Goal: Information Seeking & Learning: Learn about a topic

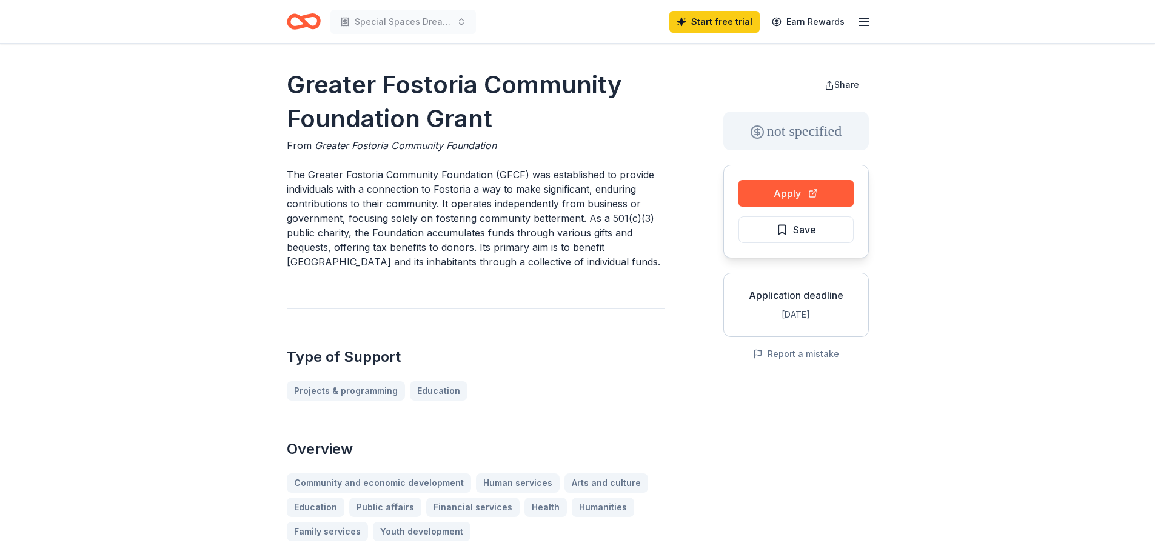
drag, startPoint x: 490, startPoint y: 123, endPoint x: 296, endPoint y: 100, distance: 195.3
click at [296, 100] on h1 "Greater Fostoria Community Foundation Grant" at bounding box center [476, 102] width 378 height 68
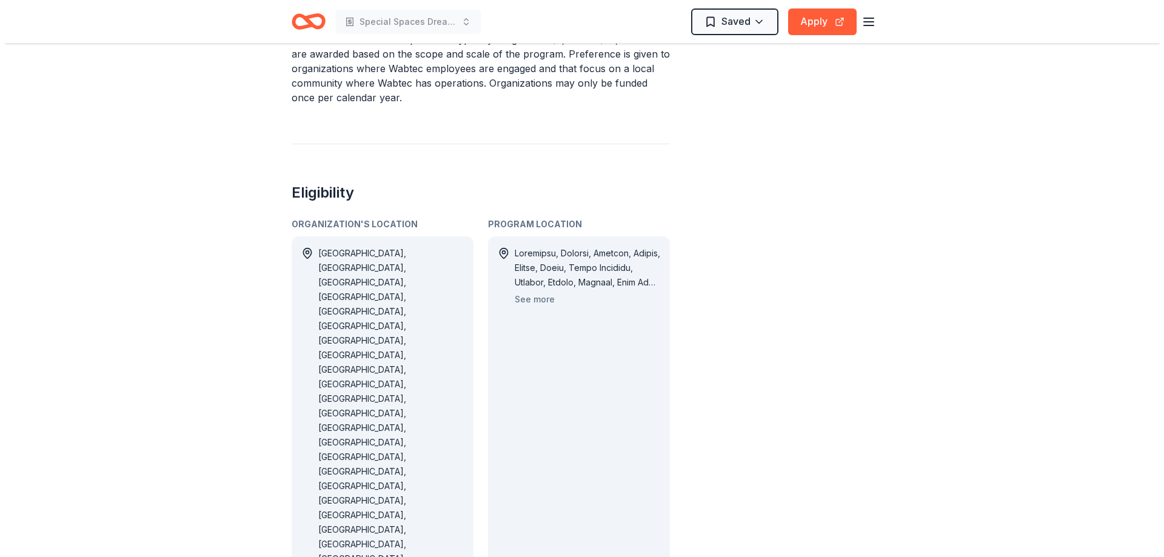
scroll to position [667, 0]
click at [527, 290] on button "See more" at bounding box center [530, 297] width 40 height 15
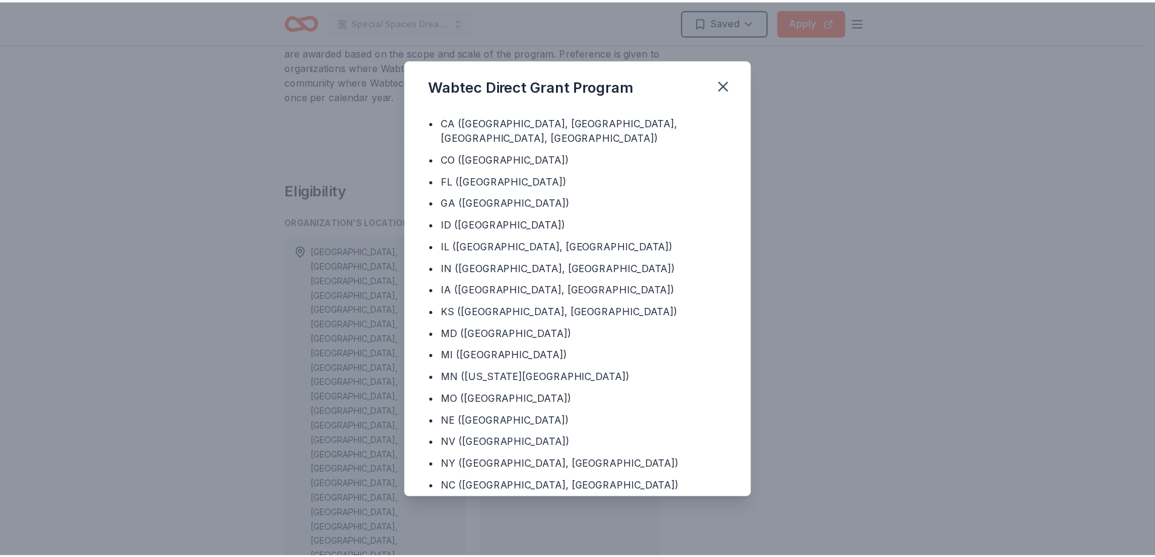
scroll to position [488, 0]
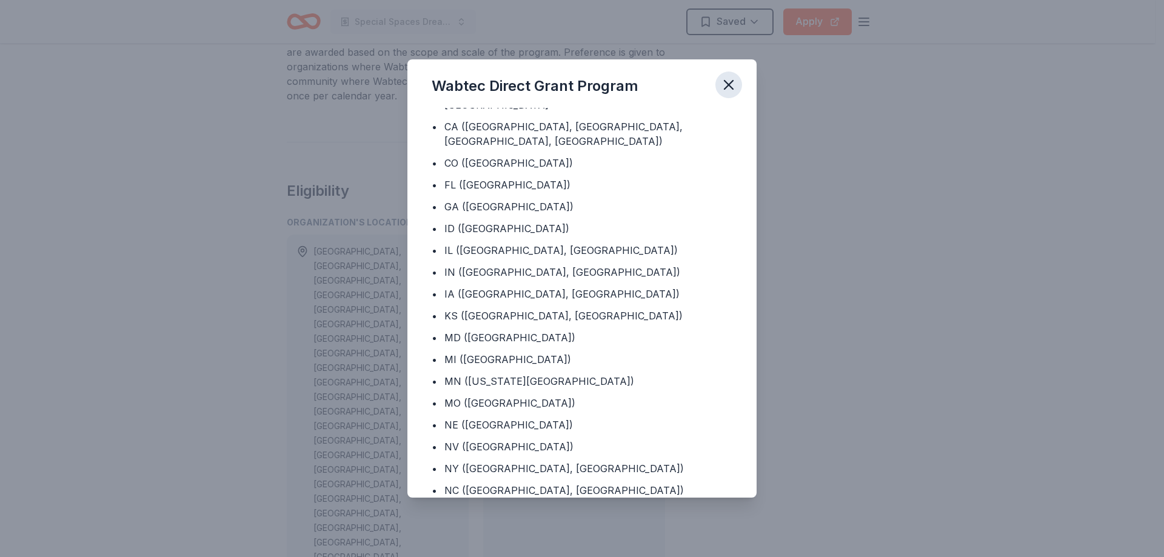
click at [724, 84] on icon "button" at bounding box center [728, 84] width 17 height 17
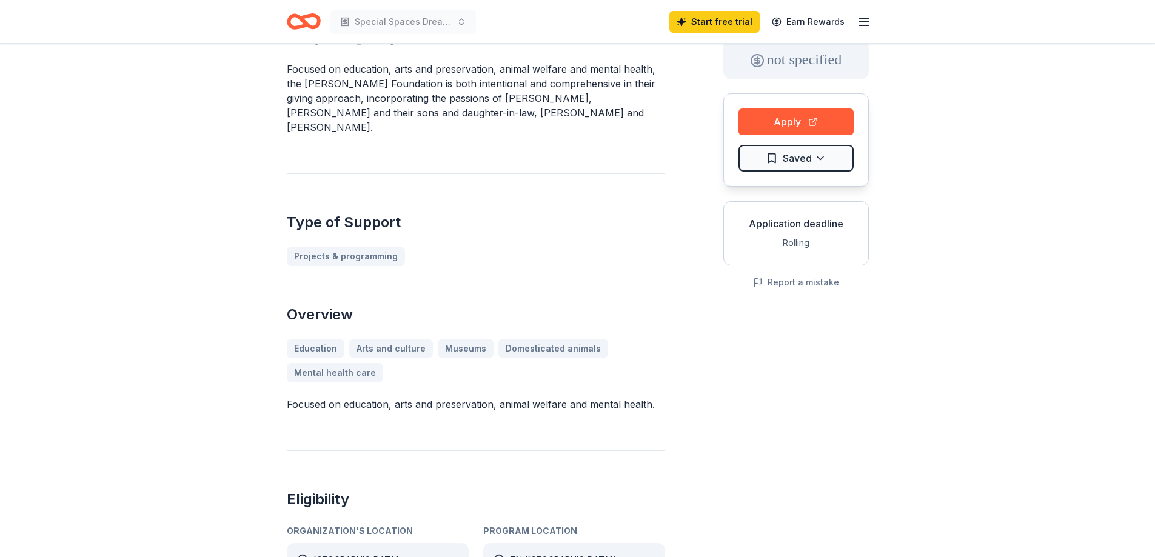
scroll to position [242, 0]
